Goal: Information Seeking & Learning: Learn about a topic

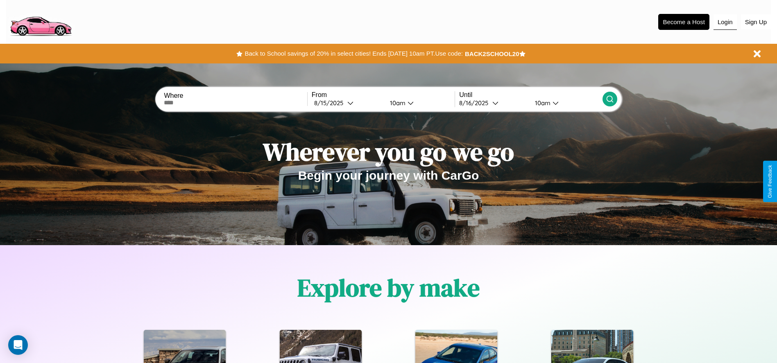
click at [725, 22] on button "Login" at bounding box center [724, 22] width 23 height 16
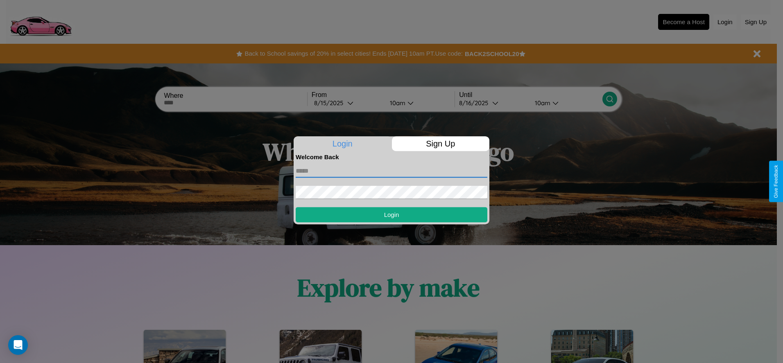
click at [391, 171] on input "text" at bounding box center [392, 171] width 192 height 13
type input "**********"
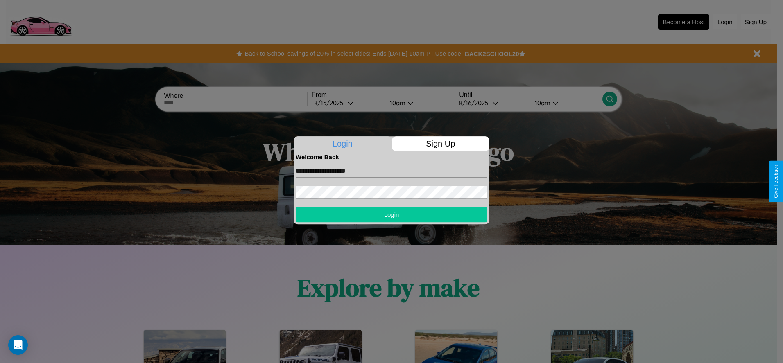
click at [391, 215] on button "Login" at bounding box center [392, 214] width 192 height 15
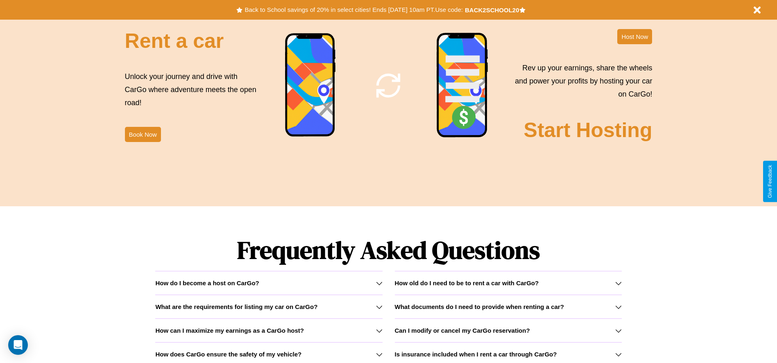
scroll to position [1175, 0]
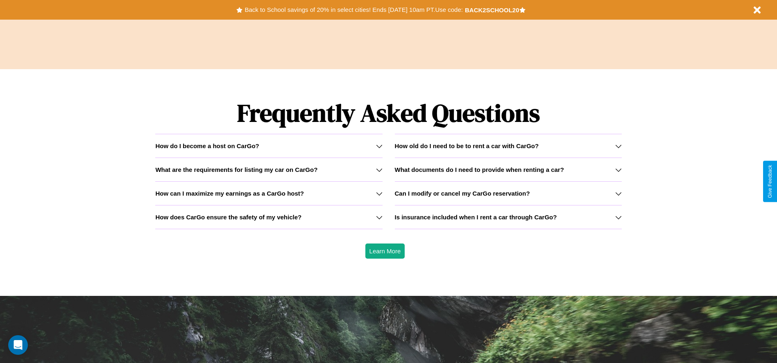
click at [508, 146] on h3 "How old do I need to be to rent a car with CarGo?" at bounding box center [467, 145] width 144 height 7
click at [508, 170] on h3 "What documents do I need to provide when renting a car?" at bounding box center [479, 169] width 169 height 7
click at [269, 193] on h3 "How can I maximize my earnings as a CarGo host?" at bounding box center [229, 193] width 149 height 7
click at [618, 217] on icon at bounding box center [618, 217] width 7 height 7
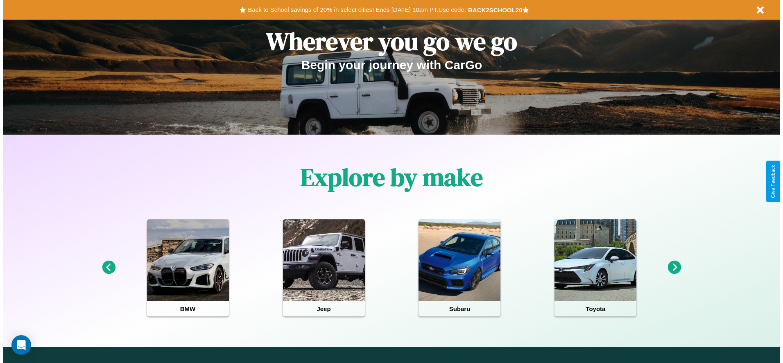
scroll to position [0, 0]
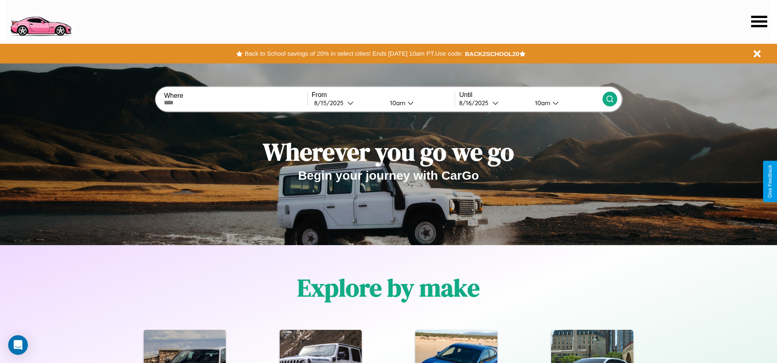
click at [759, 21] on icon at bounding box center [759, 21] width 16 height 11
